Goal: Transaction & Acquisition: Purchase product/service

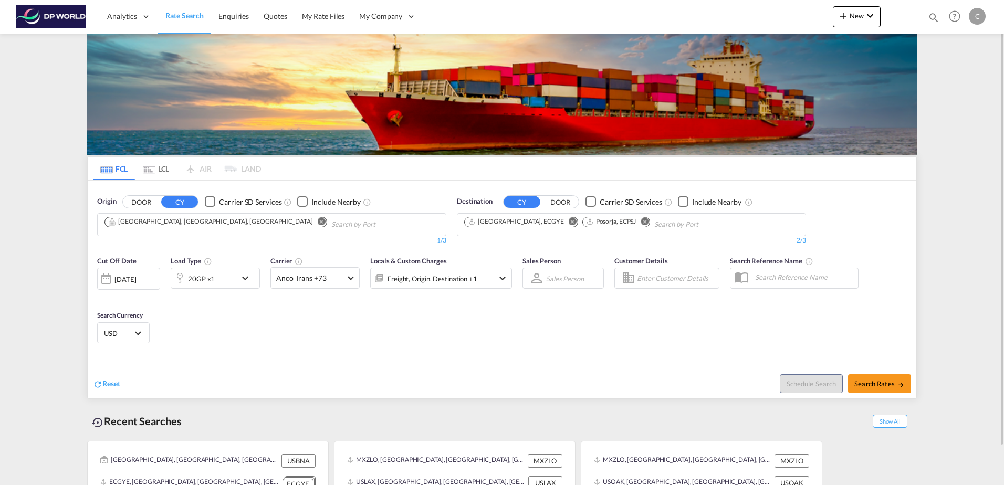
click at [318, 221] on md-icon "Remove" at bounding box center [322, 221] width 8 height 8
click at [188, 221] on body "Analytics Dashboard Rate Search Enquiries Quotes My Rate Files My Company" at bounding box center [502, 242] width 1004 height 485
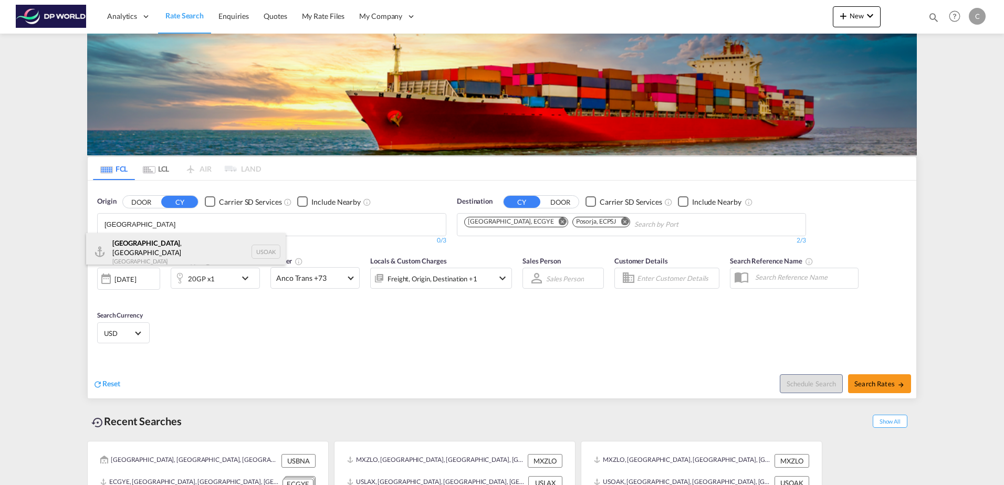
type input "[GEOGRAPHIC_DATA]"
click at [160, 251] on div "[GEOGRAPHIC_DATA] , [GEOGRAPHIC_DATA] [GEOGRAPHIC_DATA] USOAK" at bounding box center [186, 252] width 200 height 38
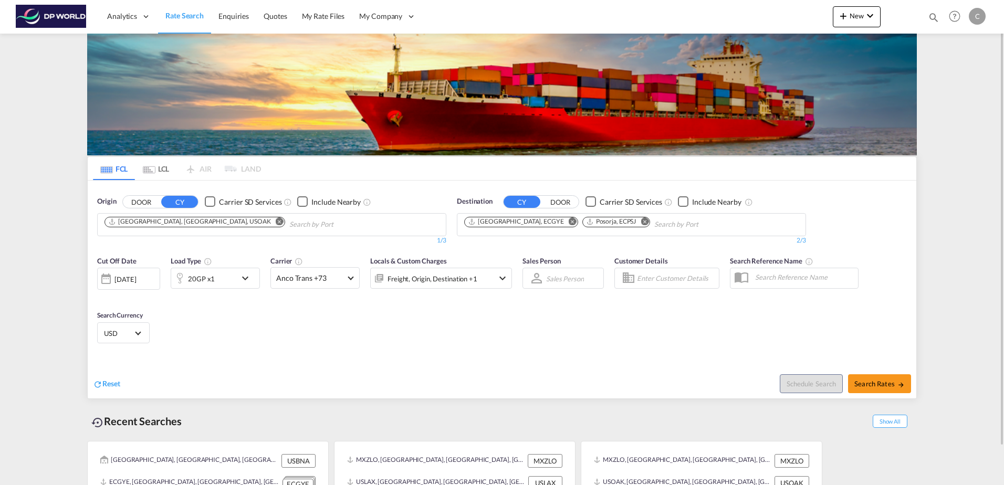
click at [569, 224] on md-icon "Remove" at bounding box center [573, 221] width 8 height 8
click at [529, 222] on md-icon "Remove" at bounding box center [527, 221] width 8 height 8
click at [487, 226] on body "Analytics Dashboard Rate Search Enquiries Quotes My Rate Files My Company" at bounding box center [502, 242] width 1004 height 485
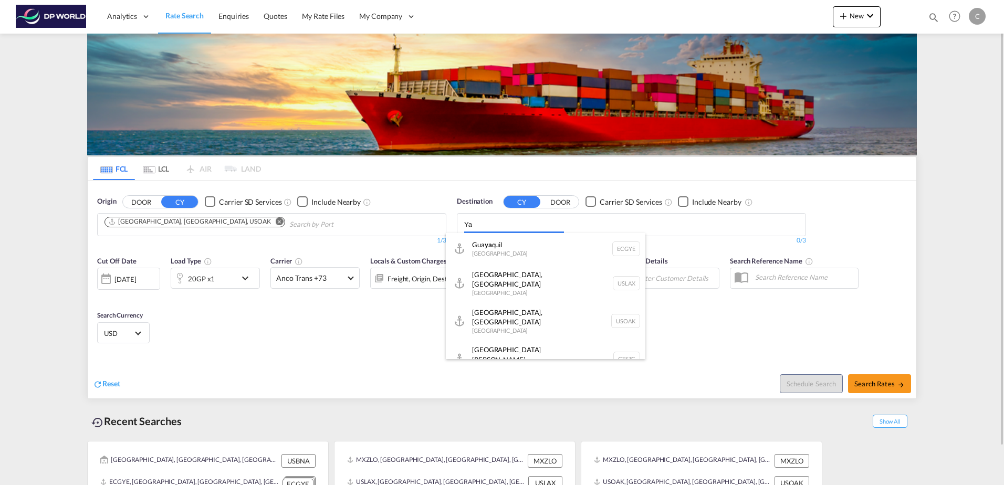
type input "Y"
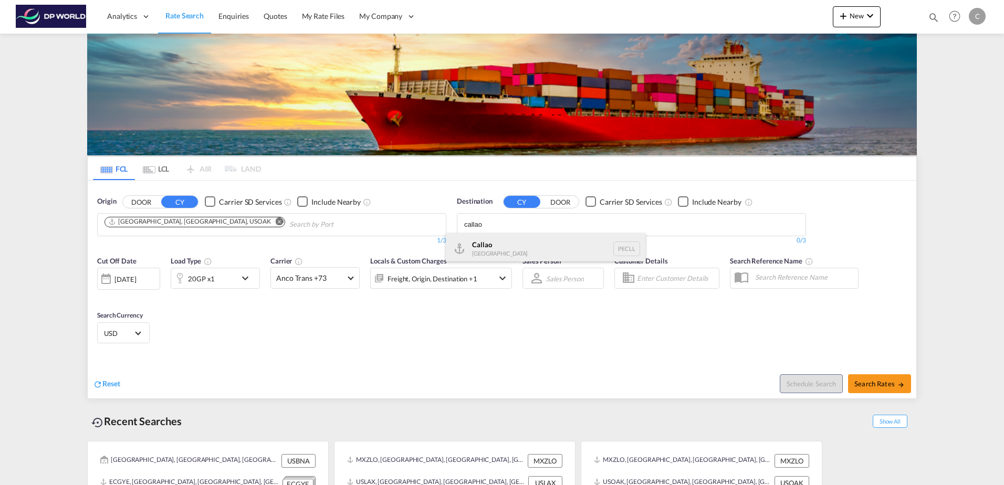
type input "callao"
click at [483, 243] on div "Callao [GEOGRAPHIC_DATA] PECLL" at bounding box center [546, 249] width 200 height 32
click at [246, 278] on md-icon "icon-chevron-down" at bounding box center [248, 278] width 18 height 13
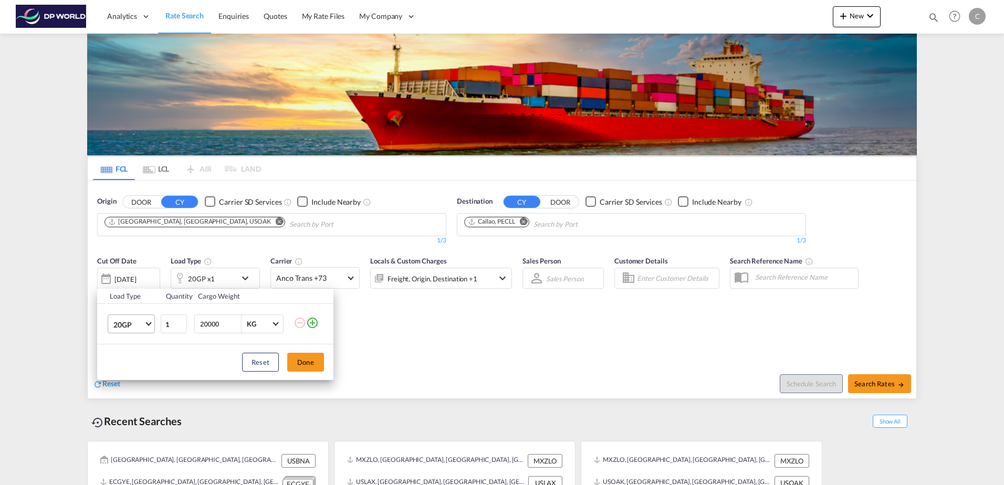
click at [151, 322] on span "Choose: \a20GP" at bounding box center [148, 323] width 6 height 6
click at [132, 371] on div "40HC" at bounding box center [122, 375] width 19 height 11
click at [305, 364] on button "Done" at bounding box center [305, 362] width 37 height 19
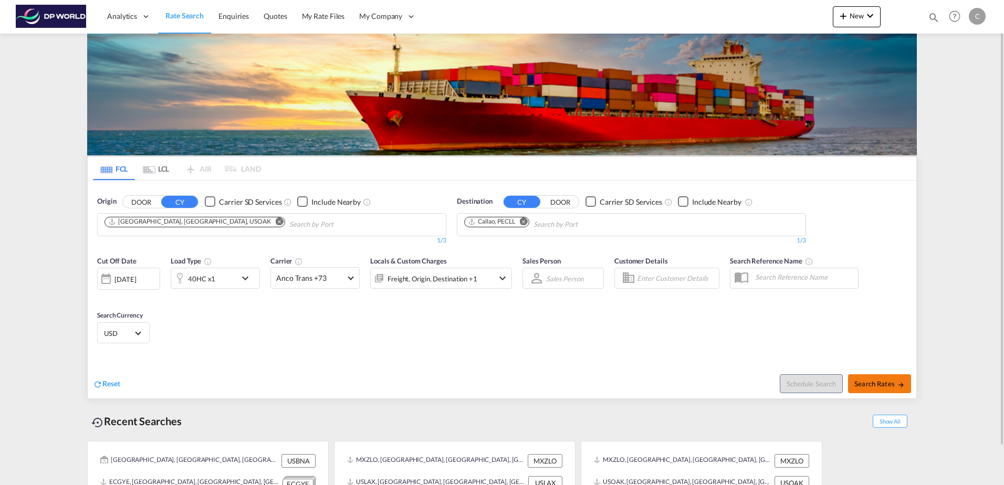
click at [877, 386] on span "Search Rates" at bounding box center [879, 384] width 50 height 8
type input "USOAK to PECLL / [DATE]"
